Goal: Check status: Check status

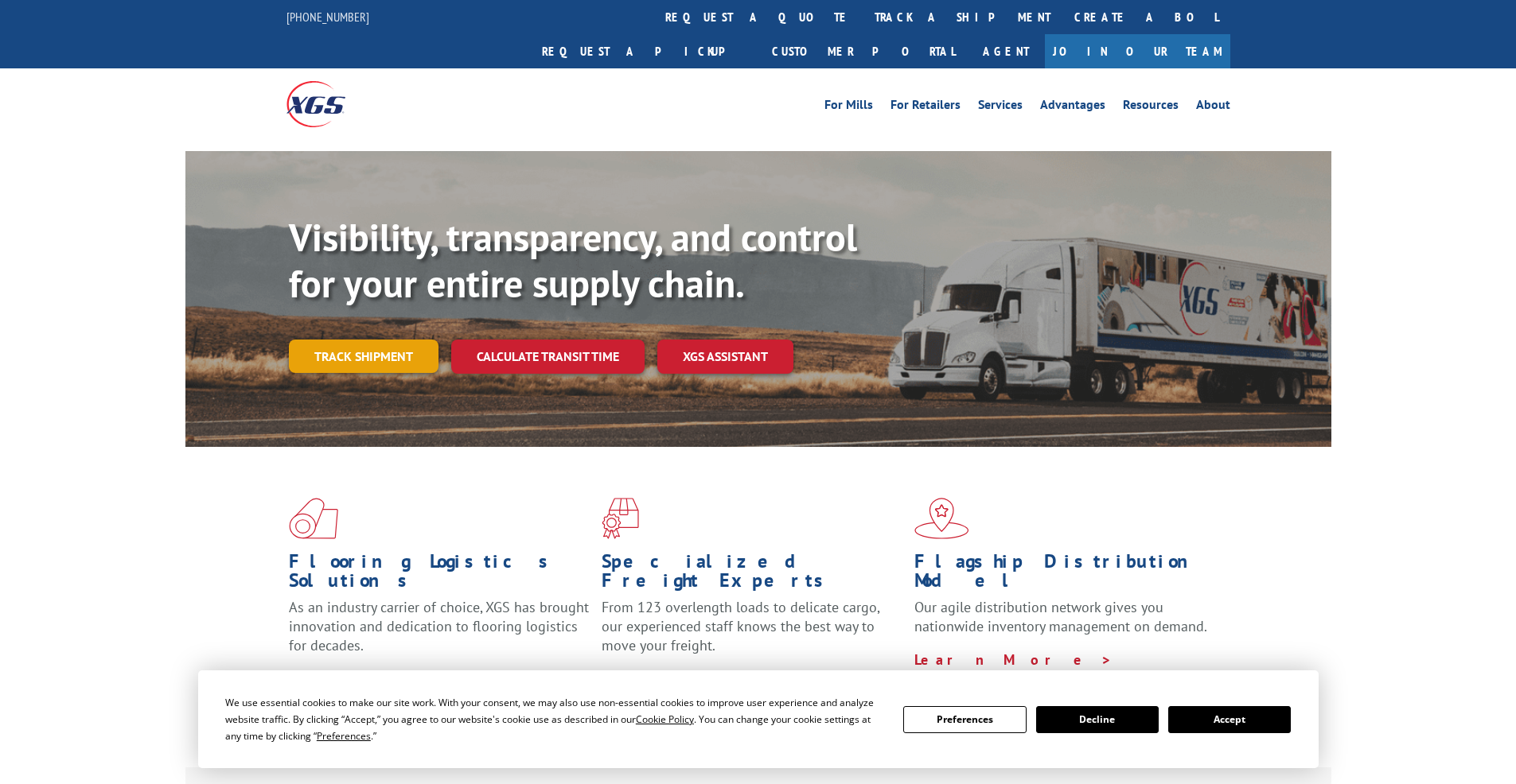
click at [361, 339] on link "Track shipment" at bounding box center [363, 356] width 149 height 33
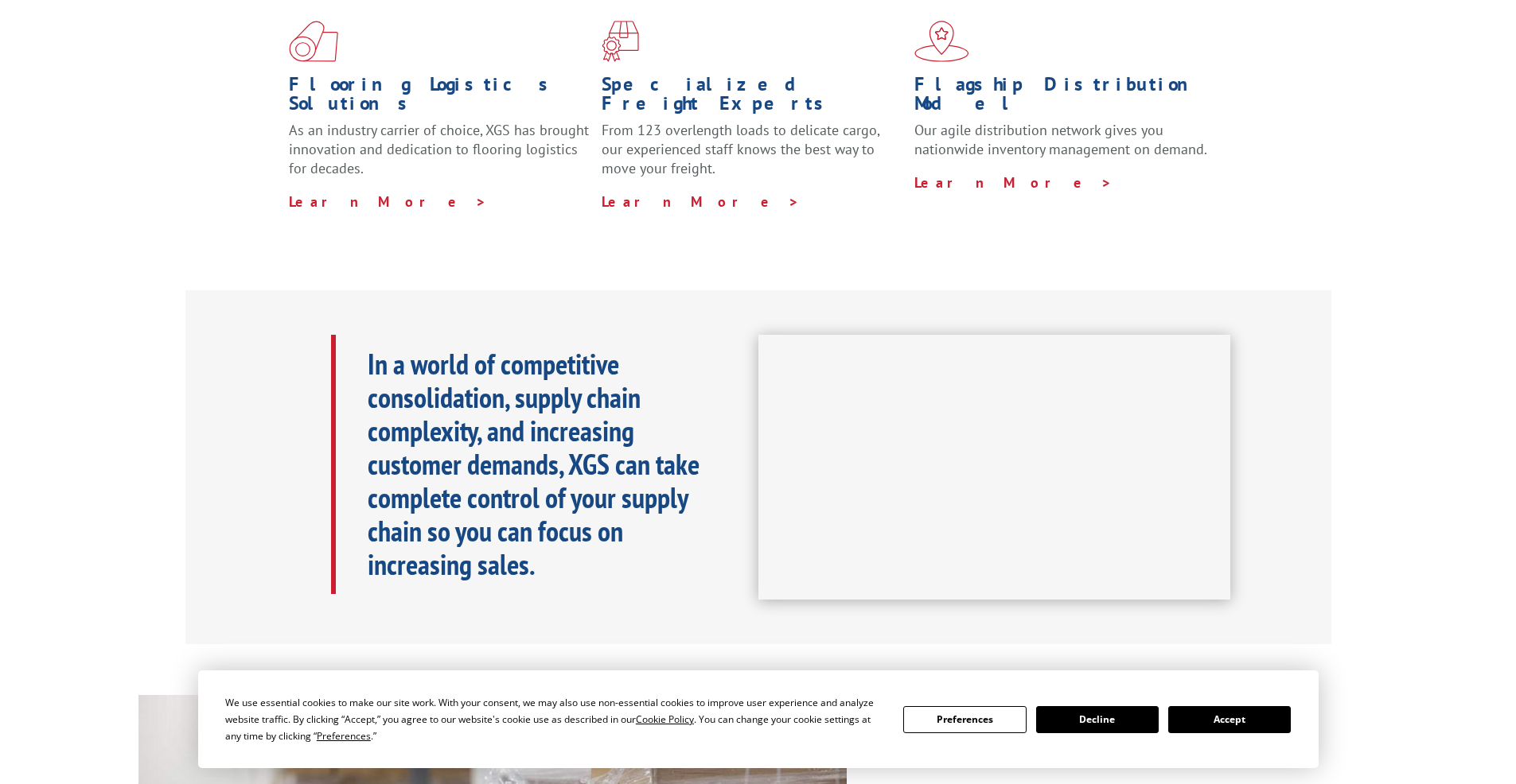
click at [1257, 731] on button "Accept" at bounding box center [1229, 720] width 122 height 27
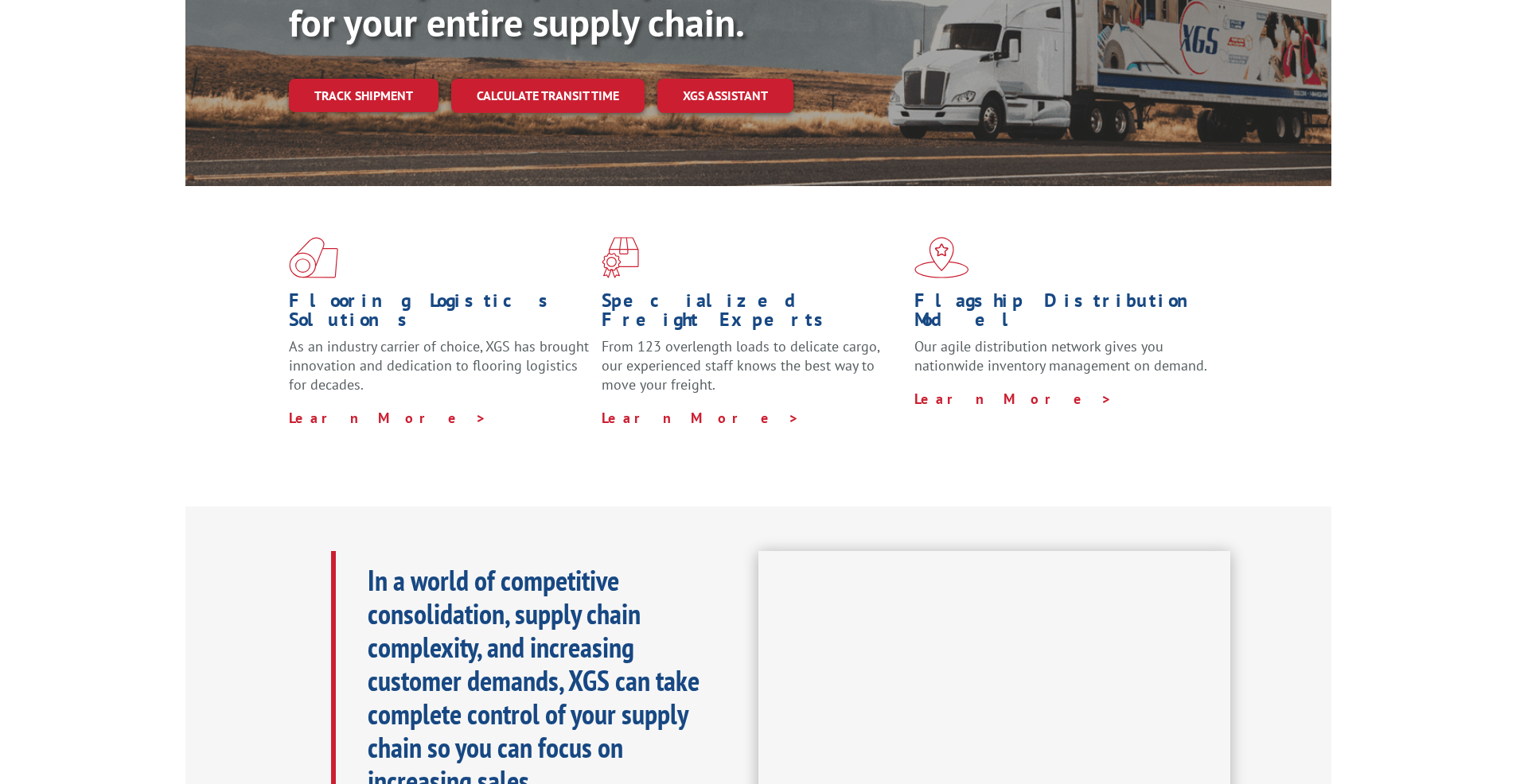
scroll to position [0, 0]
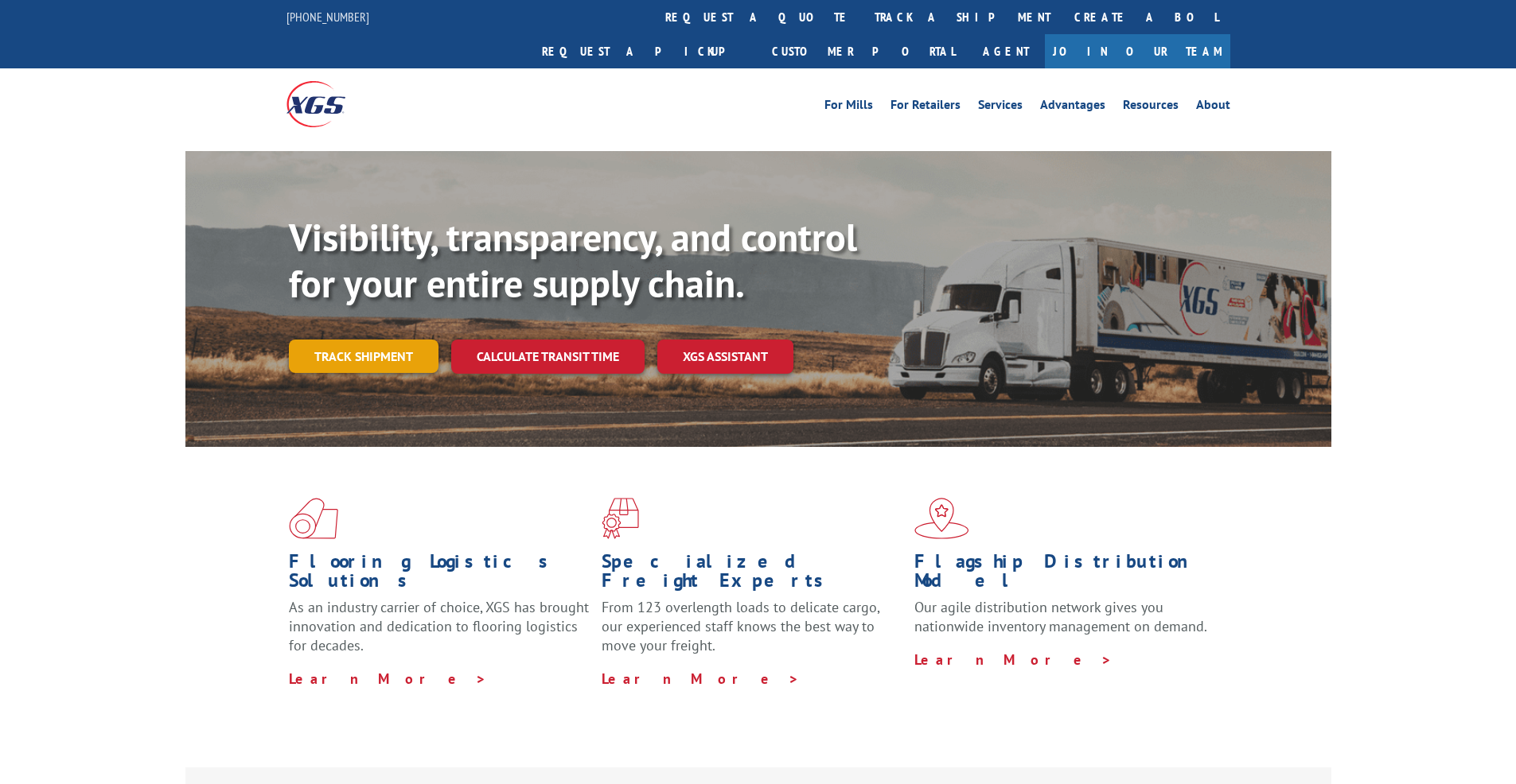
click at [383, 339] on link "Track shipment" at bounding box center [363, 356] width 149 height 33
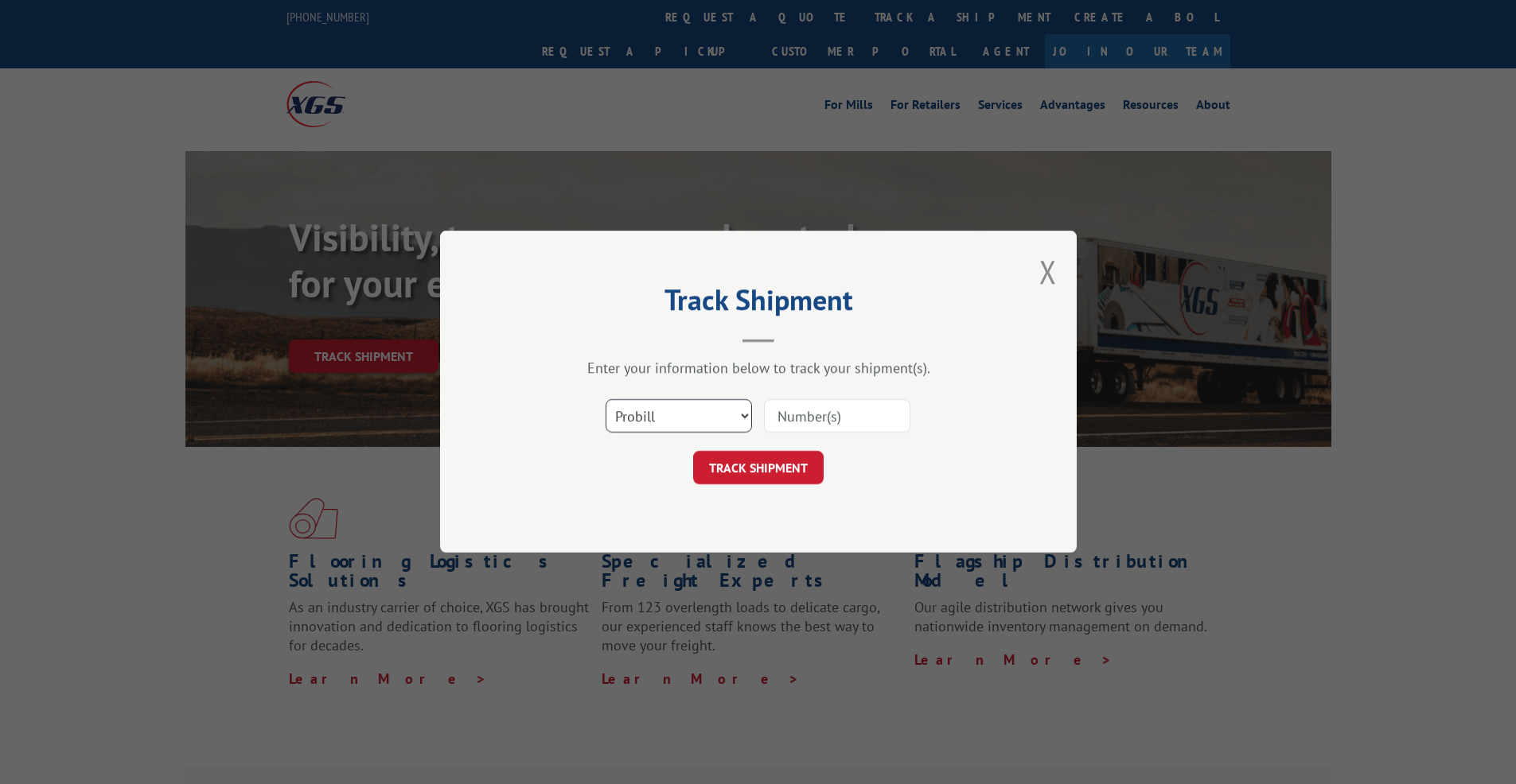
select select "po"
click at [605, 400] on select "Select category... Probill BOL PO" at bounding box center [678, 417] width 146 height 33
click at [834, 425] on input at bounding box center [837, 417] width 146 height 33
paste input "295496021"
type input "295496021"
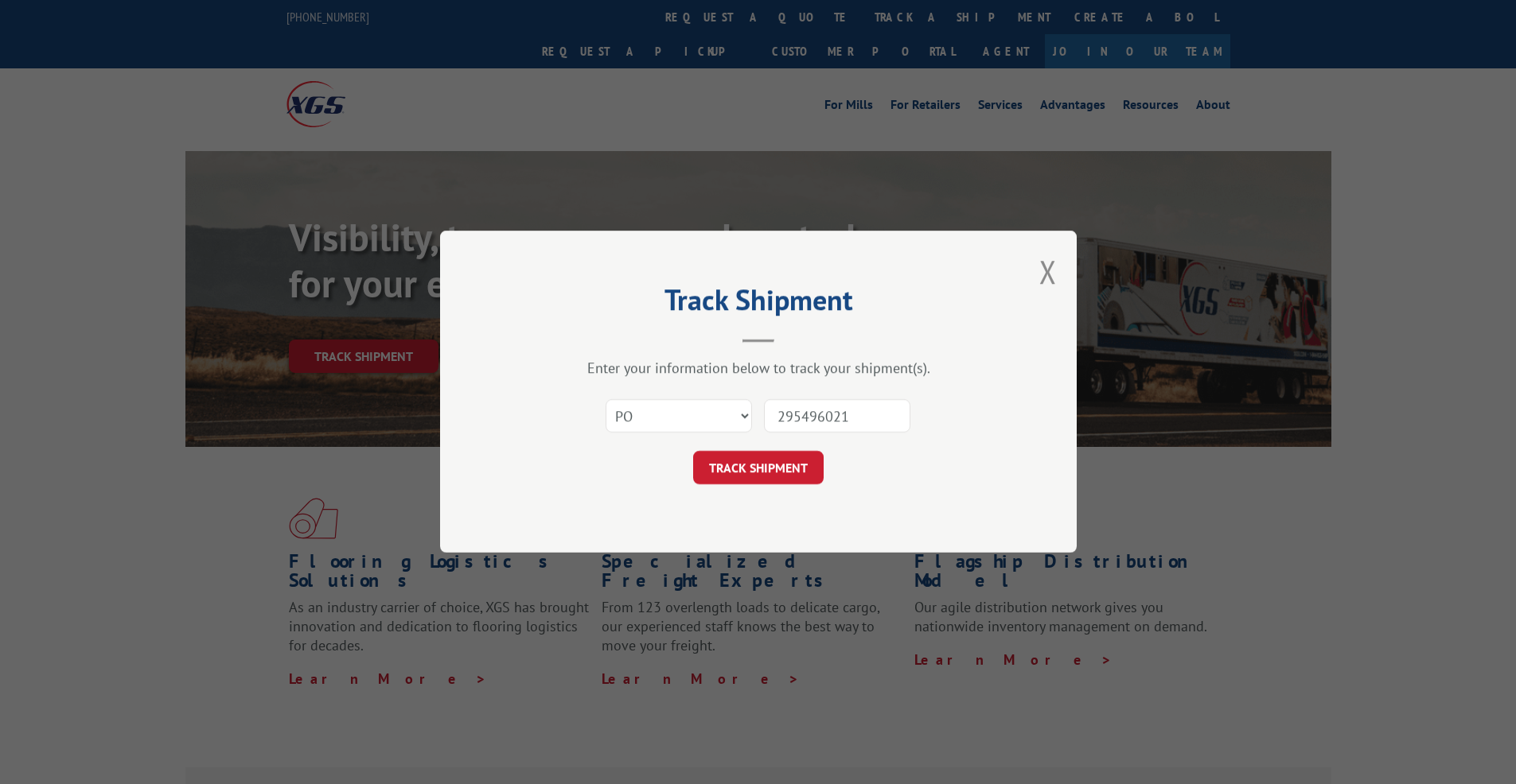
click button "TRACK SHIPMENT" at bounding box center [758, 468] width 131 height 33
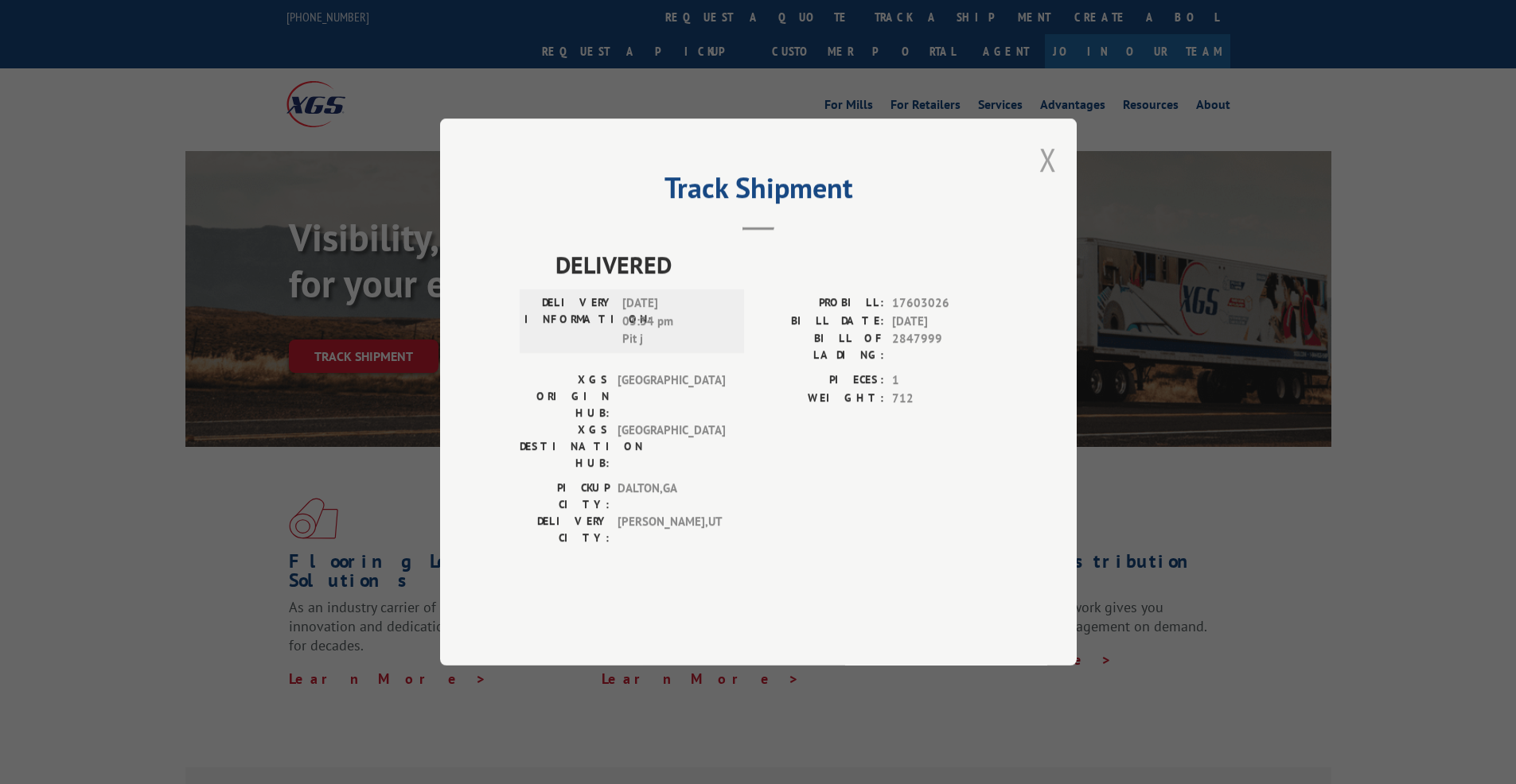
drag, startPoint x: 1058, startPoint y: 207, endPoint x: 1044, endPoint y: 201, distance: 15.2
click at [1053, 206] on div "Track Shipment DELIVERED DELIVERY INFORMATION: [DATE] 03:34 pm Pit j PROBILL: 1…" at bounding box center [758, 392] width 637 height 547
click at [1044, 181] on button "Close modal" at bounding box center [1047, 160] width 18 height 42
